Goal: Find specific page/section: Find specific page/section

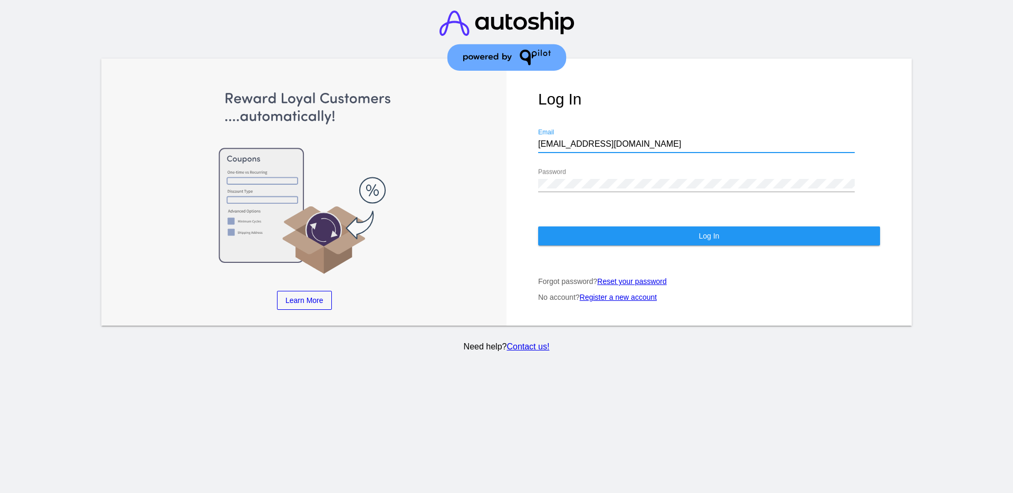
drag, startPoint x: 604, startPoint y: 147, endPoint x: 500, endPoint y: 151, distance: 104.6
click at [500, 151] on div "Learn More Learn How Learn More Learn How Learn More Learn How ‹ › Log In [EMAI…" at bounding box center [506, 192] width 811 height 267
paste input "[EMAIL_ADDRESS][DOMAIN_NAME]"
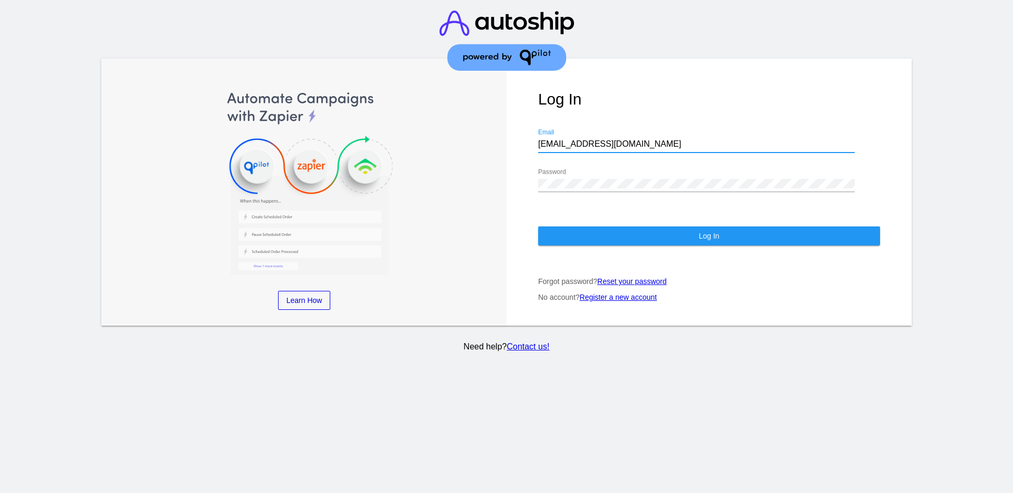
type input "[EMAIL_ADDRESS][DOMAIN_NAME]"
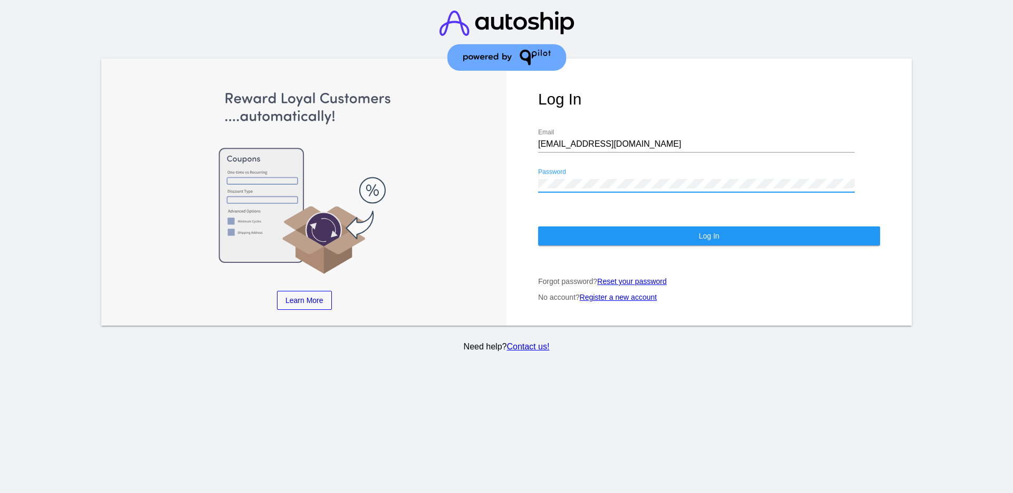
click at [504, 190] on div "Learn More Learn How Learn More Learn How Learn More Learn How ‹ › Log In [EMAI…" at bounding box center [506, 192] width 811 height 267
click at [573, 234] on button "Log In" at bounding box center [709, 235] width 342 height 19
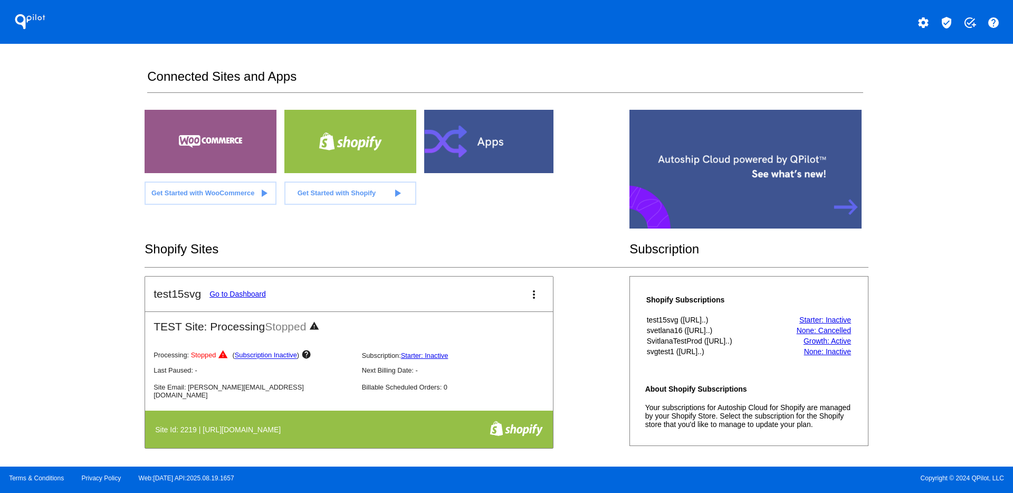
drag, startPoint x: 559, startPoint y: 283, endPoint x: 565, endPoint y: 283, distance: 5.8
drag, startPoint x: 565, startPoint y: 283, endPoint x: 713, endPoint y: 265, distance: 150.0
click at [944, 17] on mat-icon "verified_user" at bounding box center [946, 22] width 13 height 13
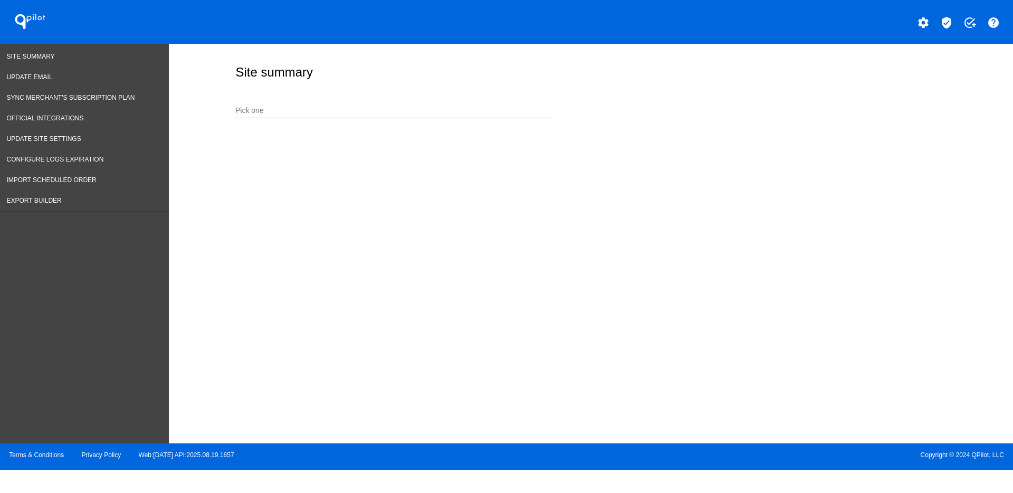
drag, startPoint x: 386, startPoint y: 129, endPoint x: 383, endPoint y: 120, distance: 9.5
click at [386, 127] on div "Site summary Pick one" at bounding box center [591, 241] width 844 height 394
click at [382, 112] on input "Pick one" at bounding box center [393, 111] width 317 height 8
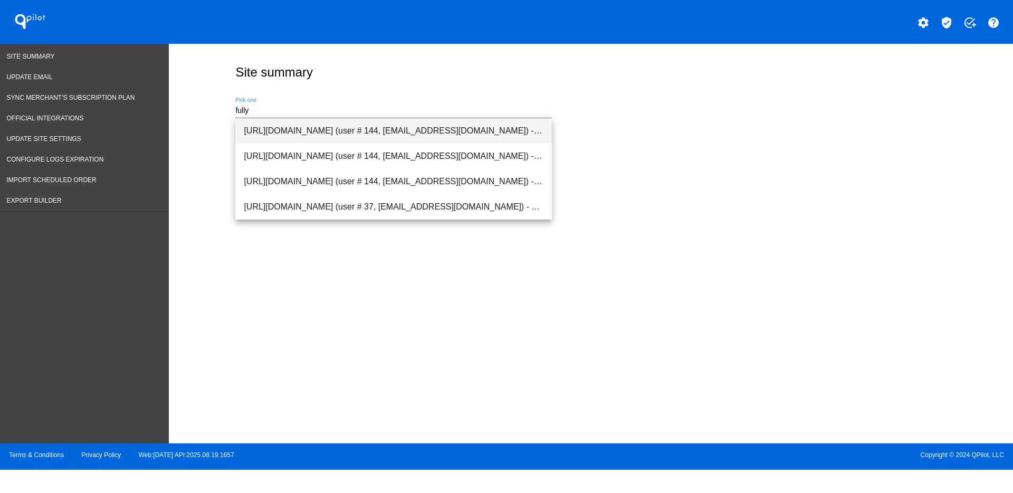
click at [377, 123] on span "[URL][DOMAIN_NAME] (user # 144, [EMAIL_ADDRESS][DOMAIN_NAME]) - Production" at bounding box center [394, 130] width 300 height 25
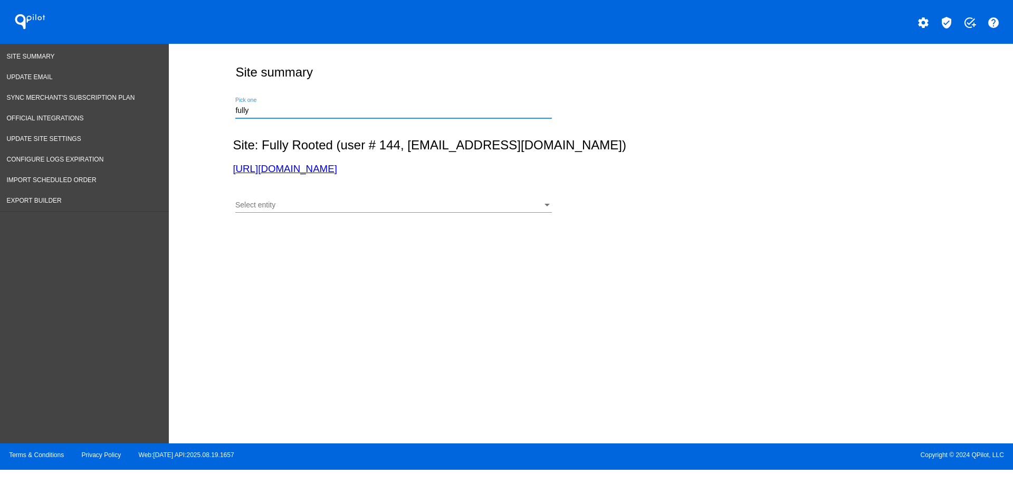
type input "[URL][DOMAIN_NAME] (user # 144, [EMAIL_ADDRESS][DOMAIN_NAME]) - Production"
click at [401, 212] on div "Select entity Select entity" at bounding box center [393, 207] width 317 height 30
click at [398, 203] on div "Select entity" at bounding box center [388, 205] width 307 height 8
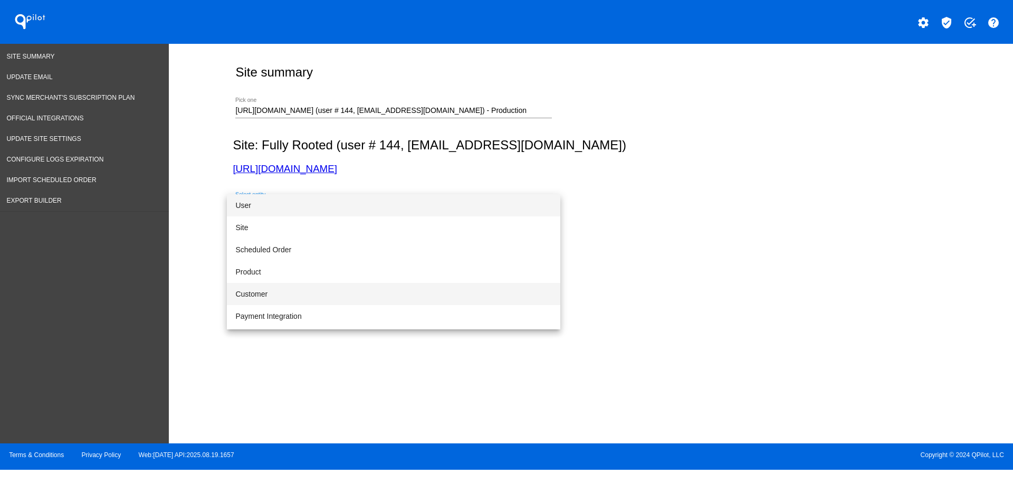
scroll to position [66, 0]
click at [384, 290] on span "Coupon" at bounding box center [393, 294] width 317 height 22
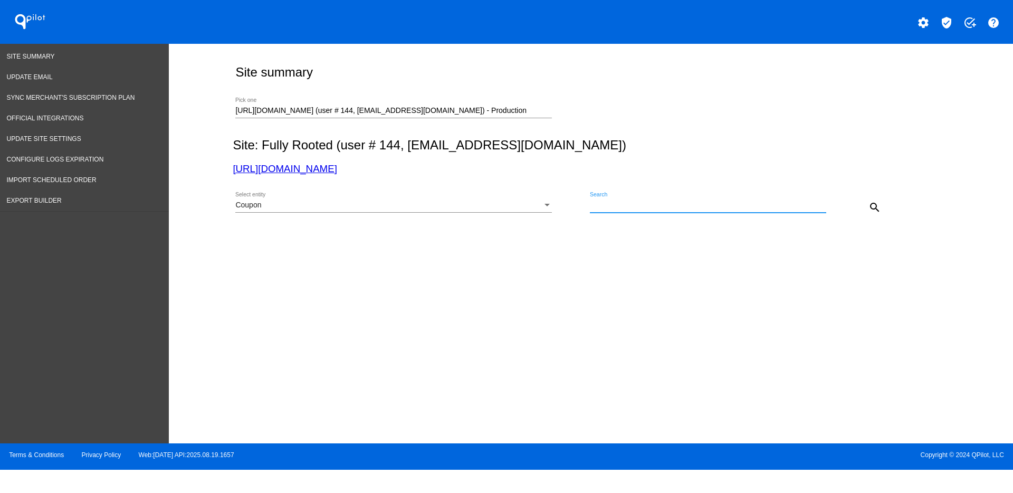
click at [672, 203] on input "Search" at bounding box center [708, 205] width 236 height 8
click at [669, 205] on input "Search" at bounding box center [708, 205] width 236 height 8
paste input "frteamfreeshipping"
click at [872, 207] on mat-icon "search" at bounding box center [875, 207] width 13 height 13
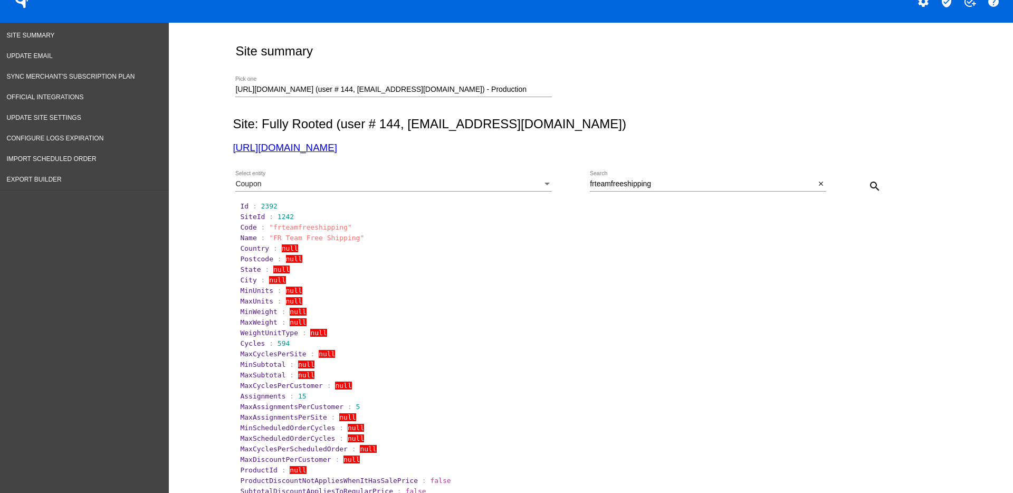
scroll to position [0, 0]
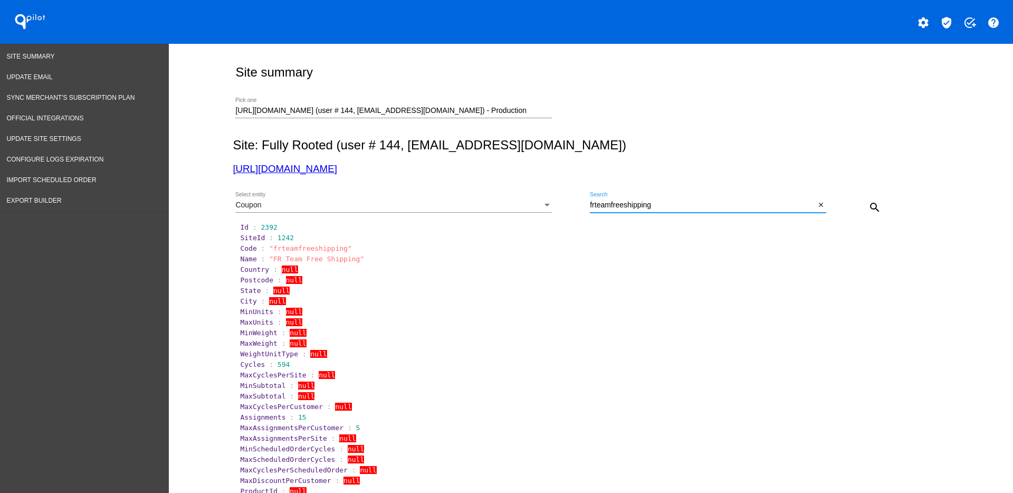
drag, startPoint x: 686, startPoint y: 204, endPoint x: 540, endPoint y: 204, distance: 145.6
click at [540, 204] on div "Coupon Select entity frteamfreeshipping Search close search" at bounding box center [589, 203] width 712 height 37
paste input "896375"
type input "896375"
click at [484, 206] on div "Coupon" at bounding box center [388, 205] width 307 height 8
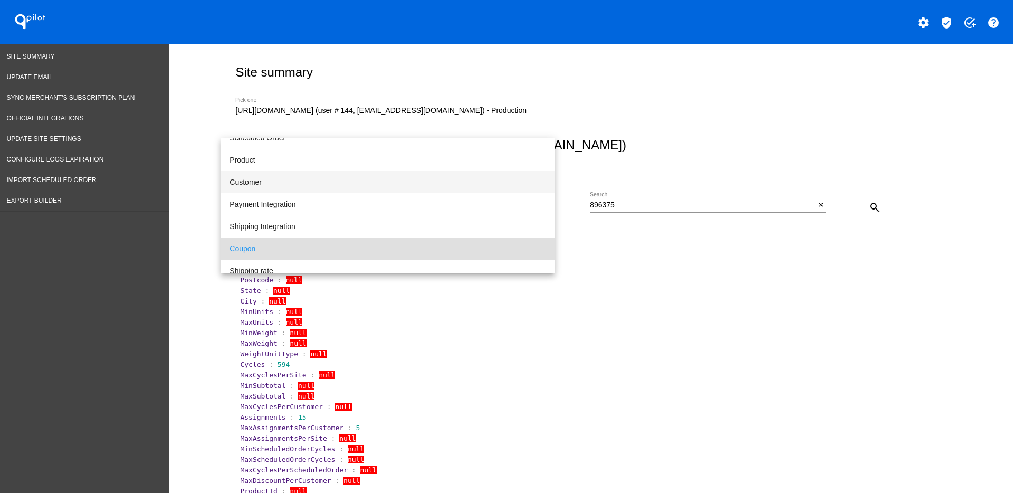
scroll to position [33, 0]
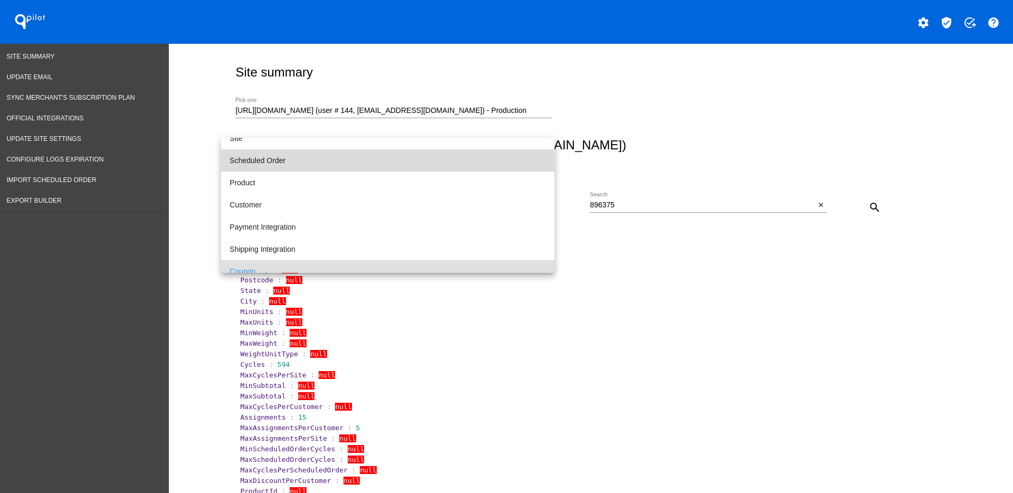
click at [387, 168] on span "Scheduled Order" at bounding box center [388, 160] width 317 height 22
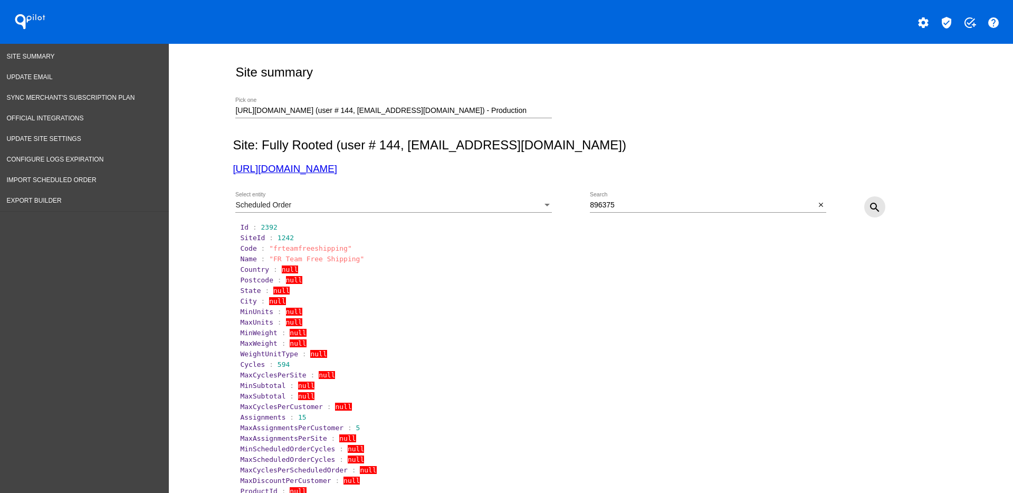
click at [869, 205] on mat-icon "search" at bounding box center [875, 207] width 13 height 13
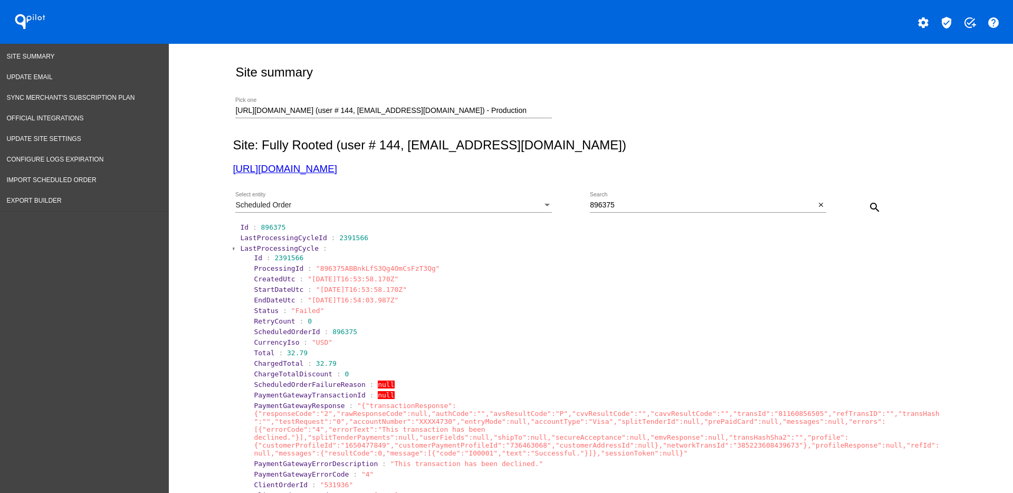
click at [260, 248] on span "LastProcessingCycle" at bounding box center [279, 248] width 79 height 8
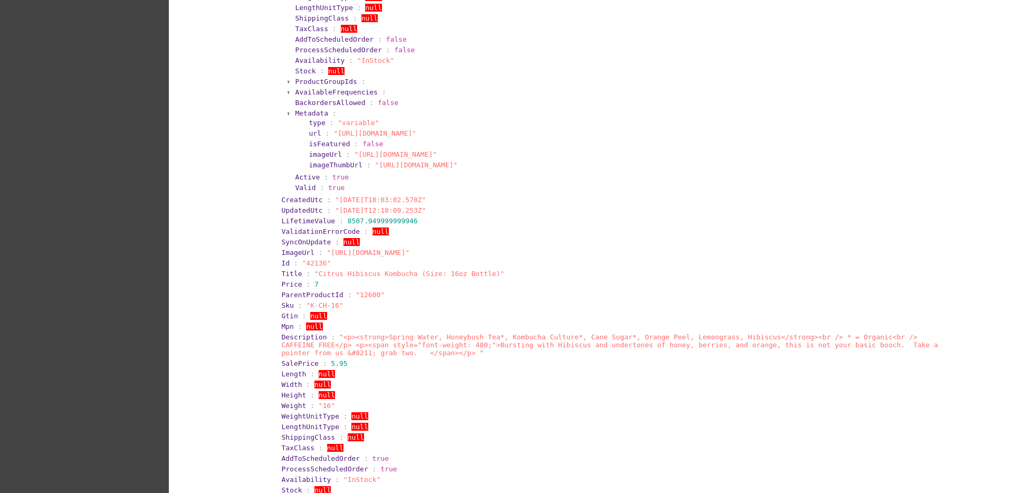
scroll to position [0, 0]
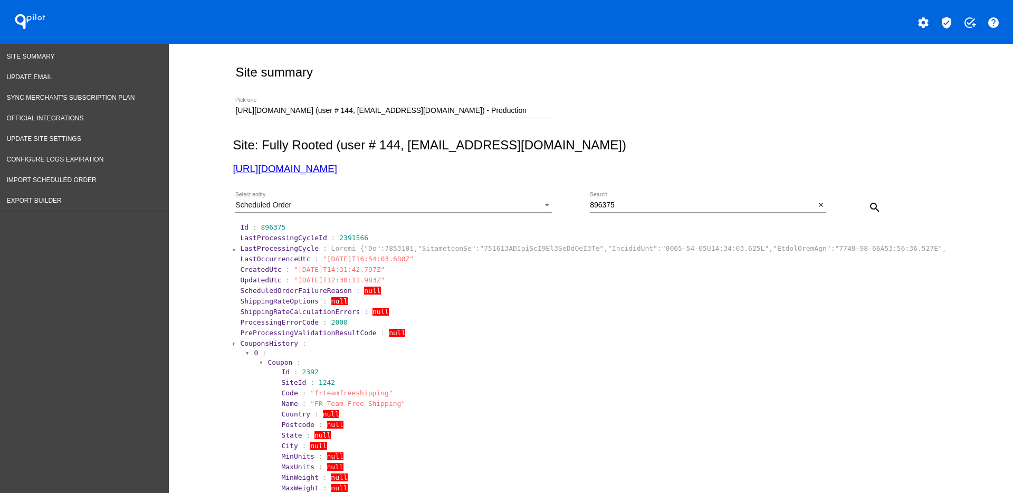
drag, startPoint x: 493, startPoint y: 106, endPoint x: 468, endPoint y: 111, distance: 26.5
click at [468, 111] on div "[URL][DOMAIN_NAME] (user # 144, [EMAIL_ADDRESS][DOMAIN_NAME]) - Production Pick…" at bounding box center [393, 108] width 317 height 21
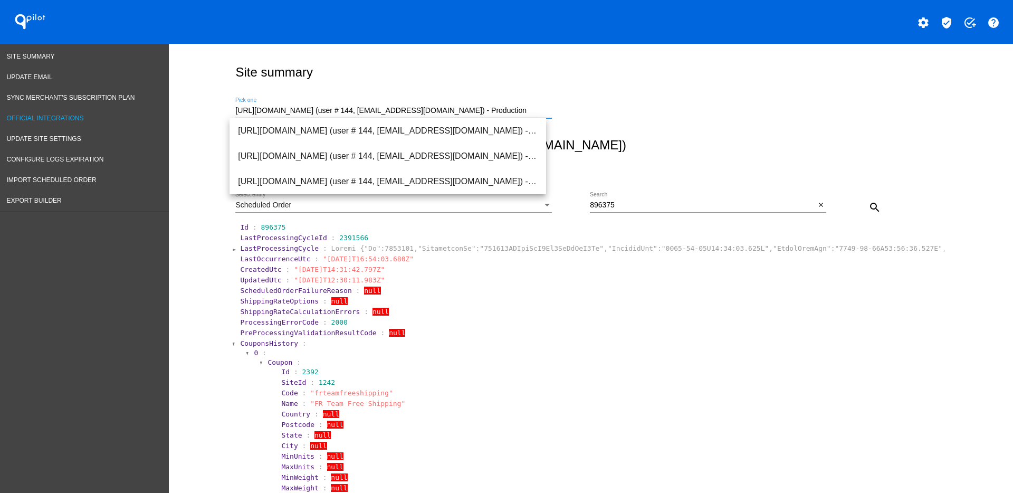
drag, startPoint x: 468, startPoint y: 111, endPoint x: 94, endPoint y: 108, distance: 373.6
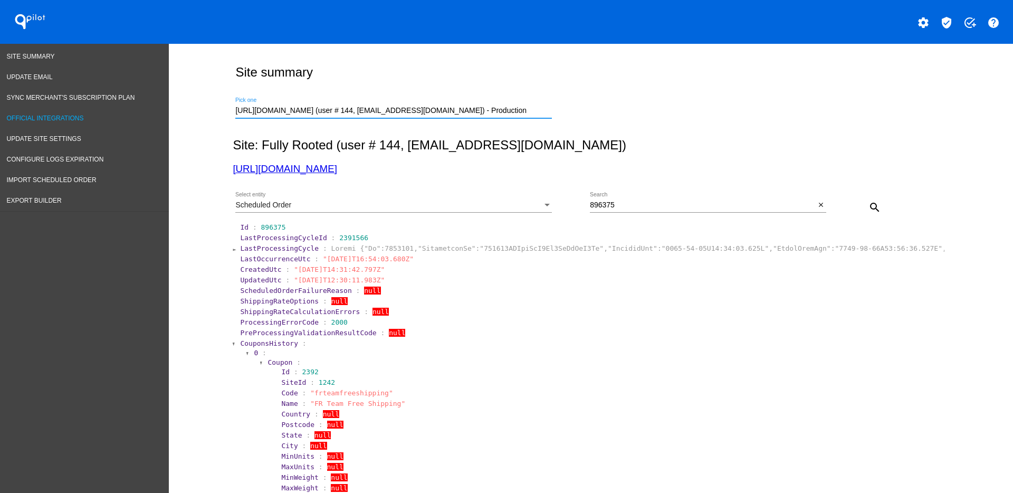
paste input "[DOMAIN_NAME]"
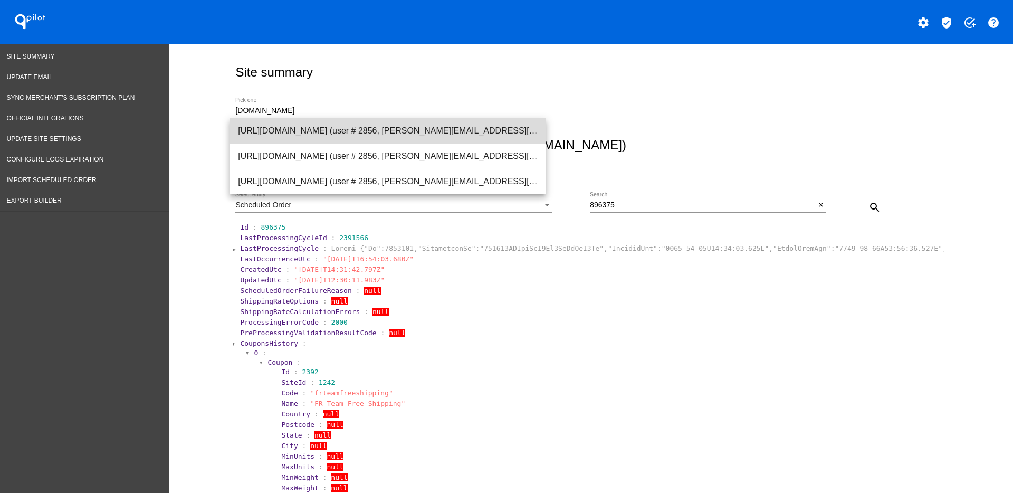
click at [409, 126] on span "[URL][DOMAIN_NAME] (user # 2856, [PERSON_NAME][EMAIL_ADDRESS][DOMAIN_NAME]) - T…" at bounding box center [388, 130] width 300 height 25
type input "[URL][DOMAIN_NAME] (user # 2856, [PERSON_NAME][EMAIL_ADDRESS][DOMAIN_NAME]) - T…"
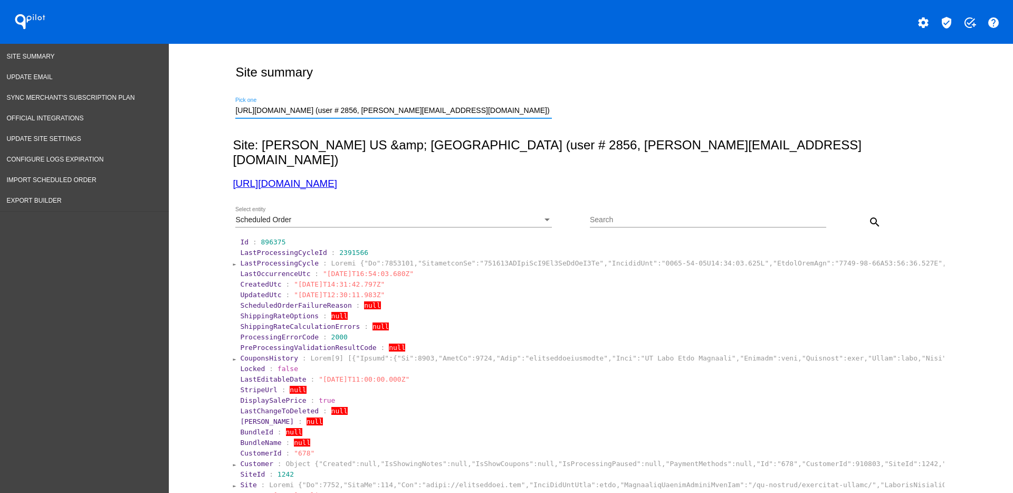
scroll to position [0, 17]
